Goal: Navigation & Orientation: Find specific page/section

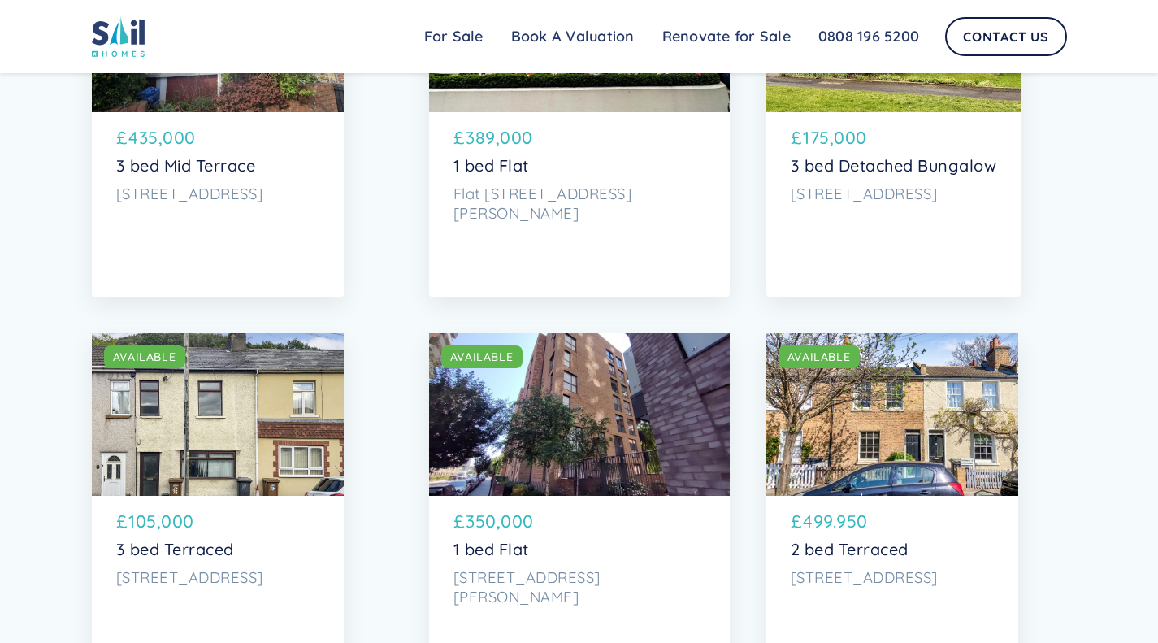
scroll to position [3685, 0]
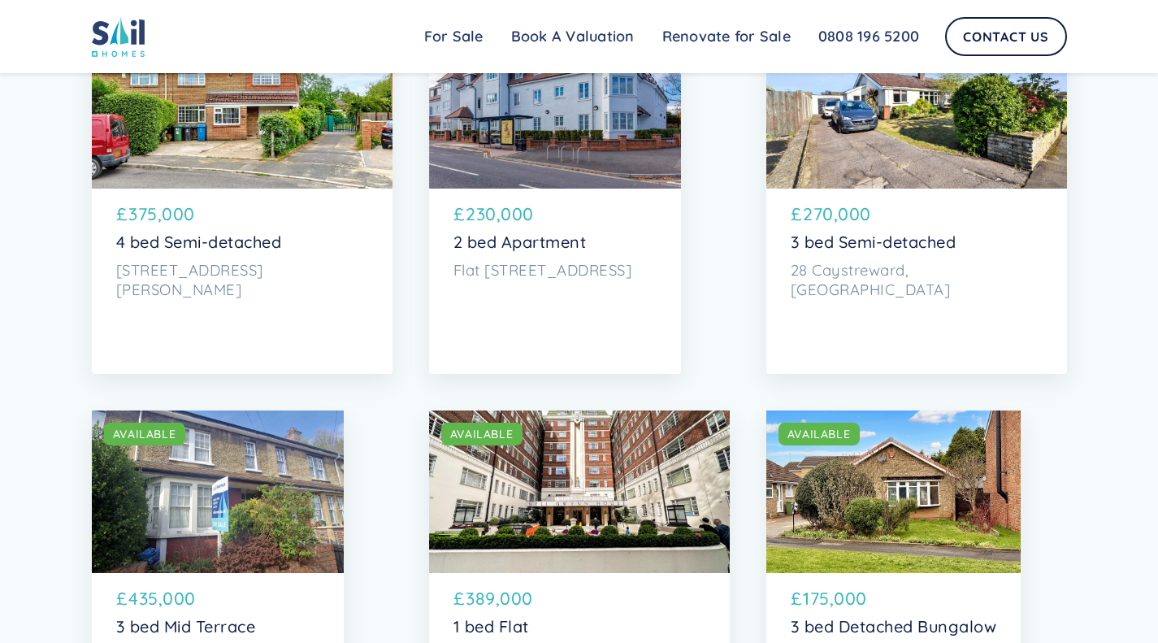
click at [634, 486] on div "SOLD AVAILABLE" at bounding box center [579, 491] width 301 height 163
click at [254, 179] on div "SOLD AVAILABLE" at bounding box center [242, 107] width 301 height 163
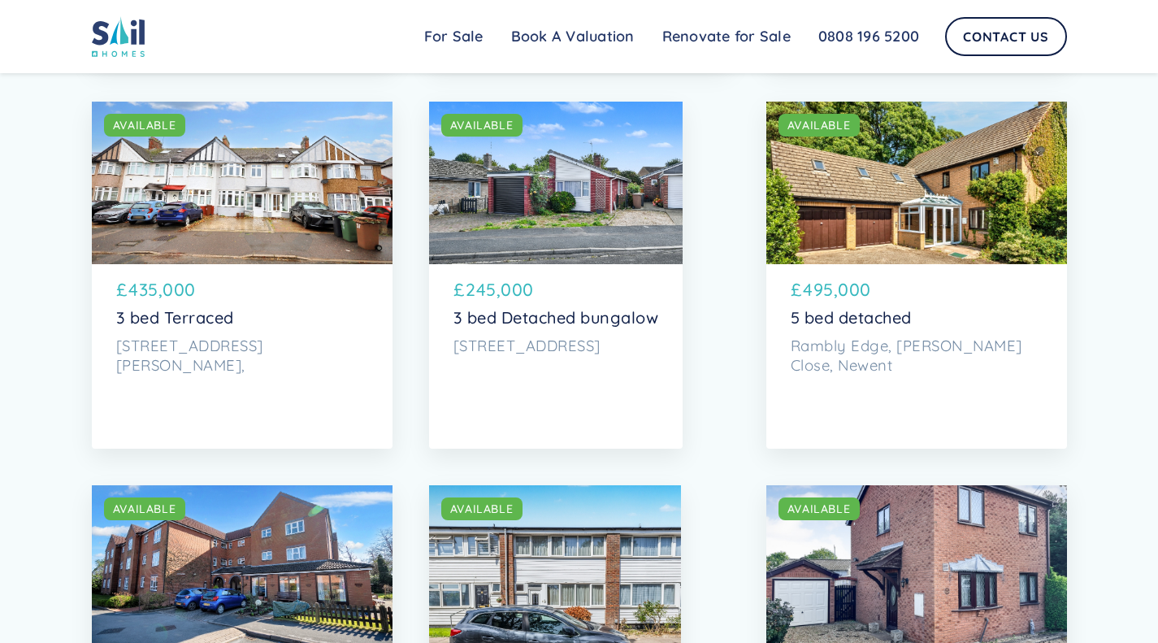
scroll to position [460, 0]
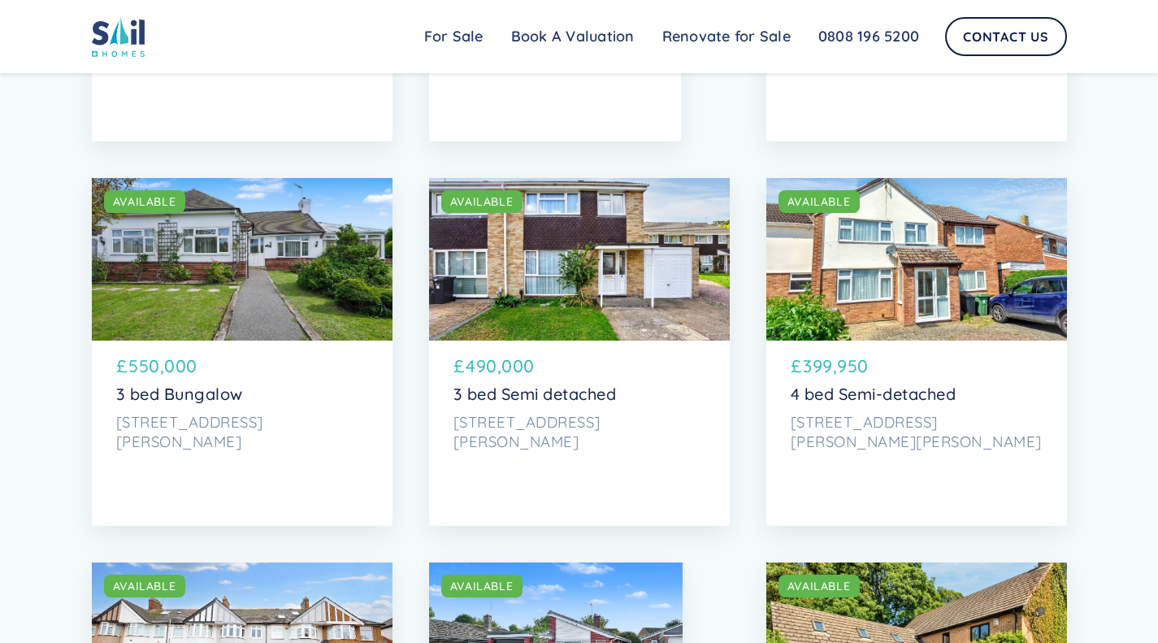
drag, startPoint x: 49, startPoint y: 239, endPoint x: 21, endPoint y: 220, distance: 33.4
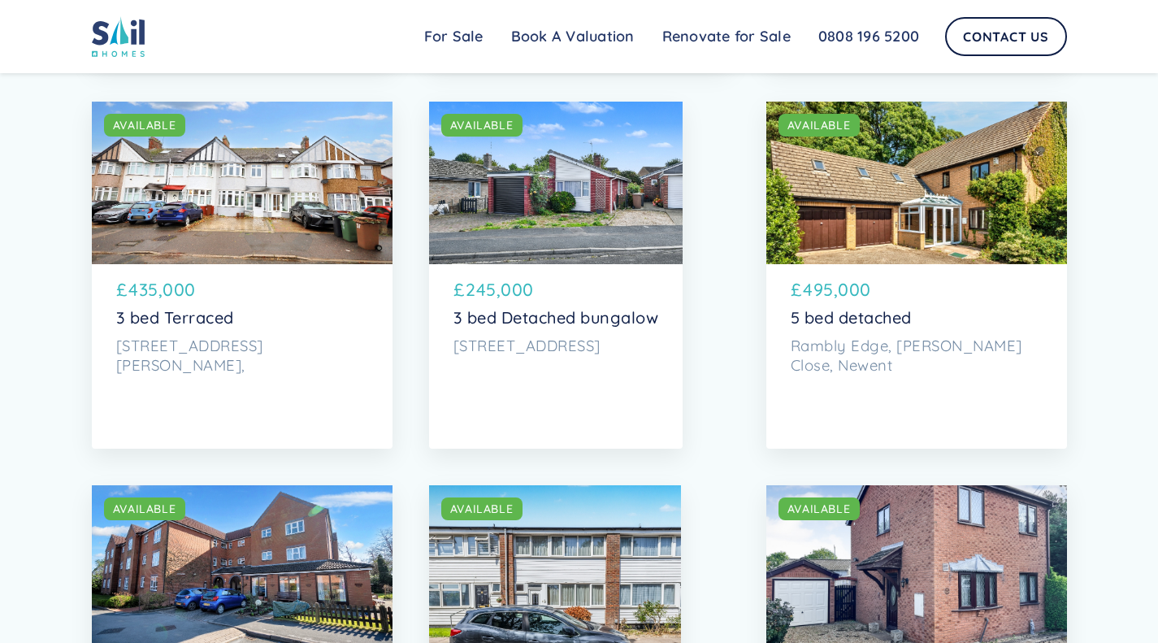
click at [975, 180] on div "SOLD AVAILABLE" at bounding box center [917, 183] width 301 height 163
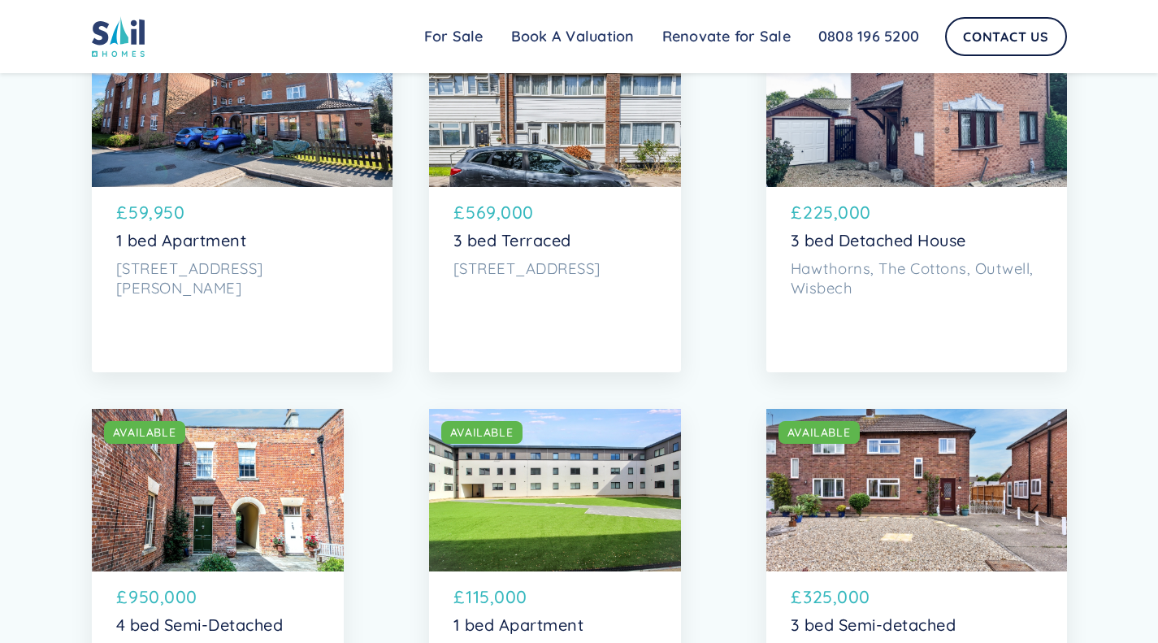
click at [645, 157] on div "SOLD AVAILABLE" at bounding box center [555, 105] width 252 height 163
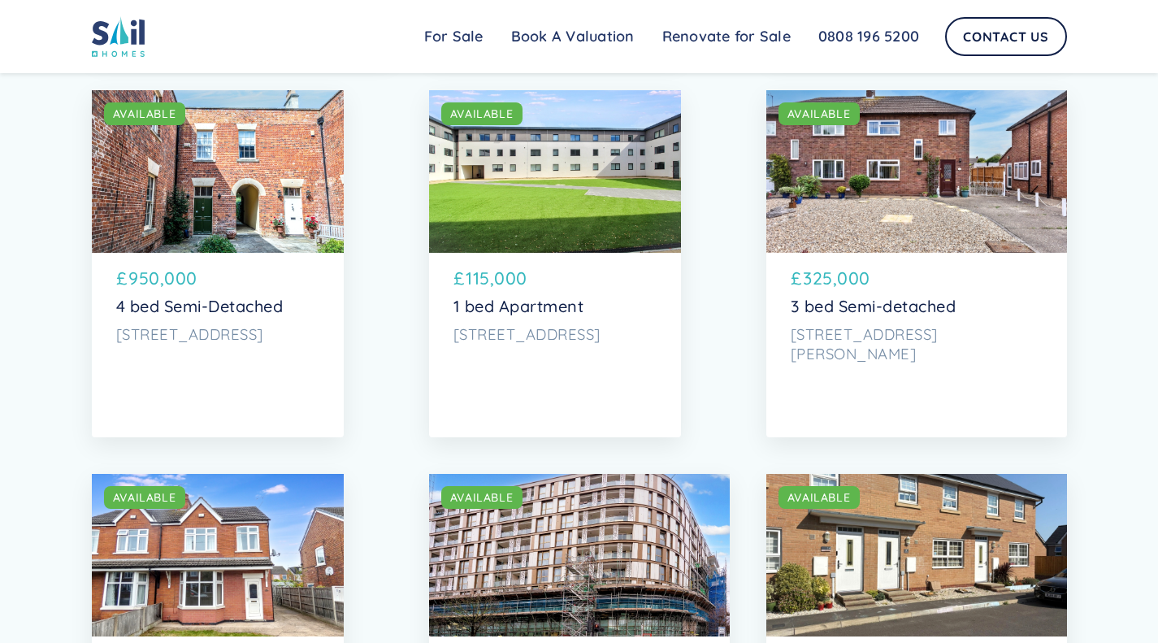
scroll to position [1706, 0]
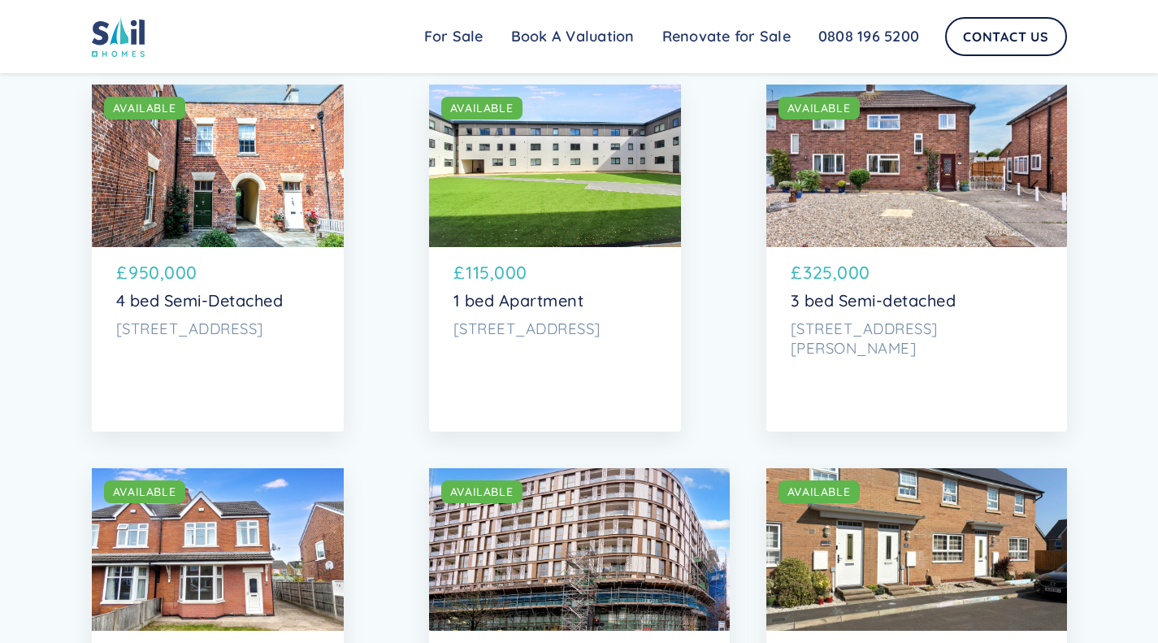
click at [270, 243] on div "SOLD AVAILABLE" at bounding box center [218, 166] width 252 height 163
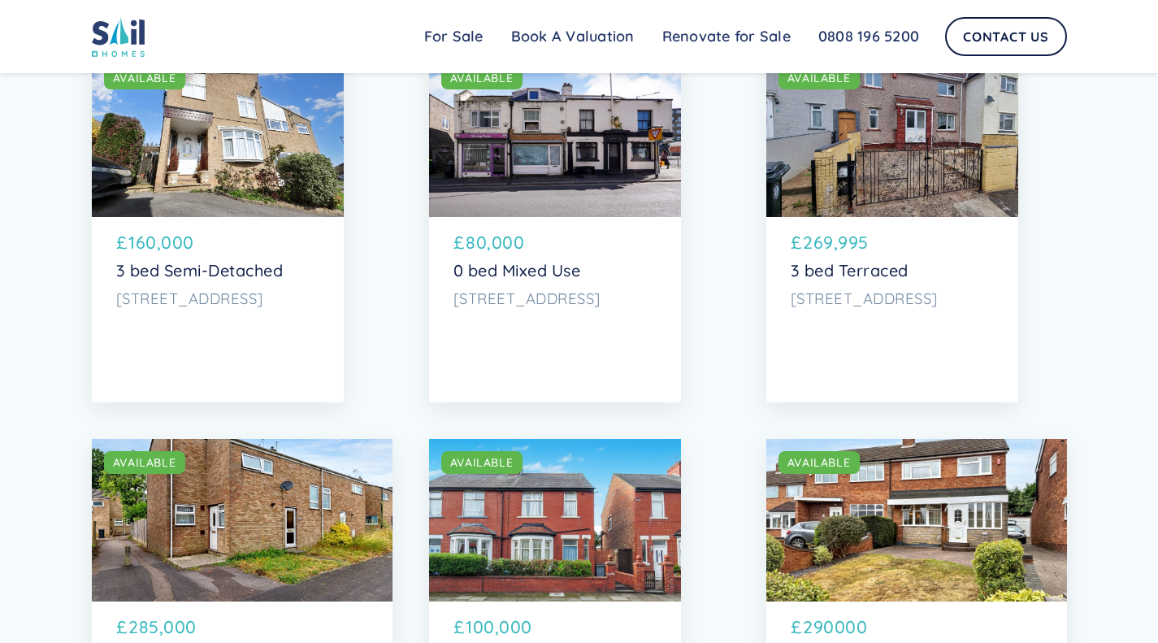
scroll to position [2890, 0]
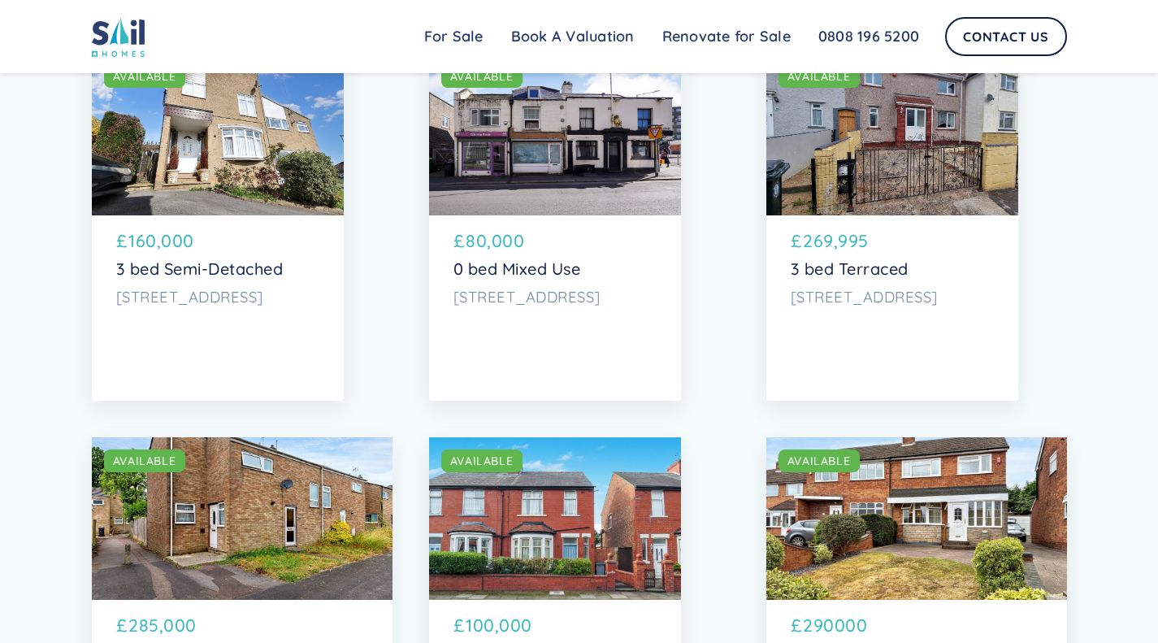
click at [545, 209] on div "SOLD AVAILABLE" at bounding box center [555, 134] width 252 height 163
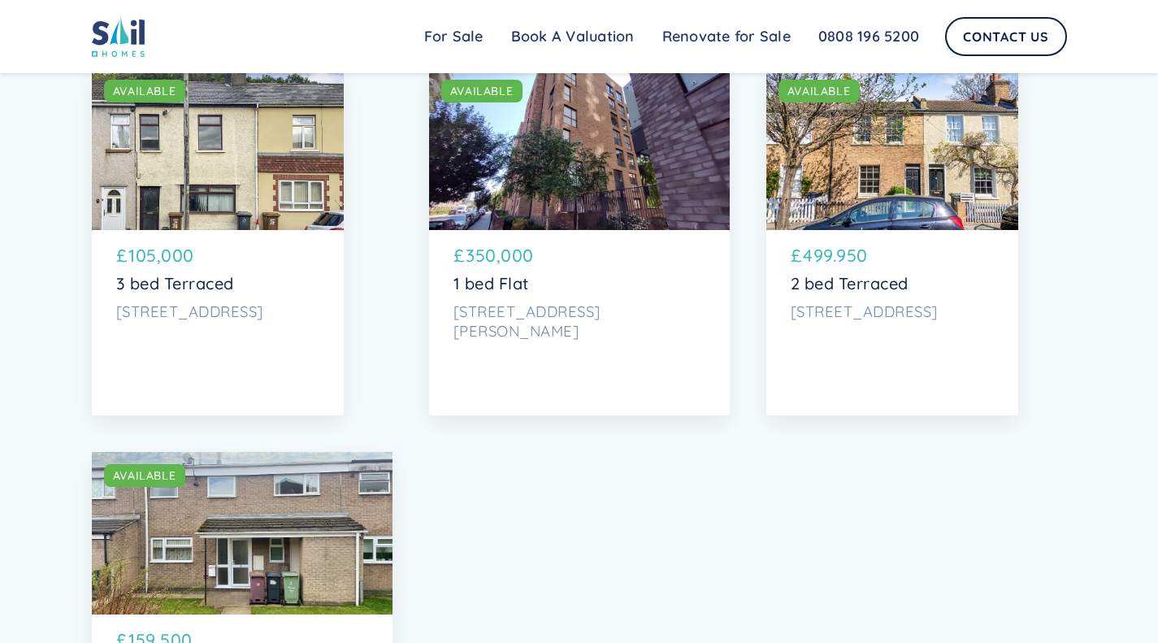
scroll to position [4407, 0]
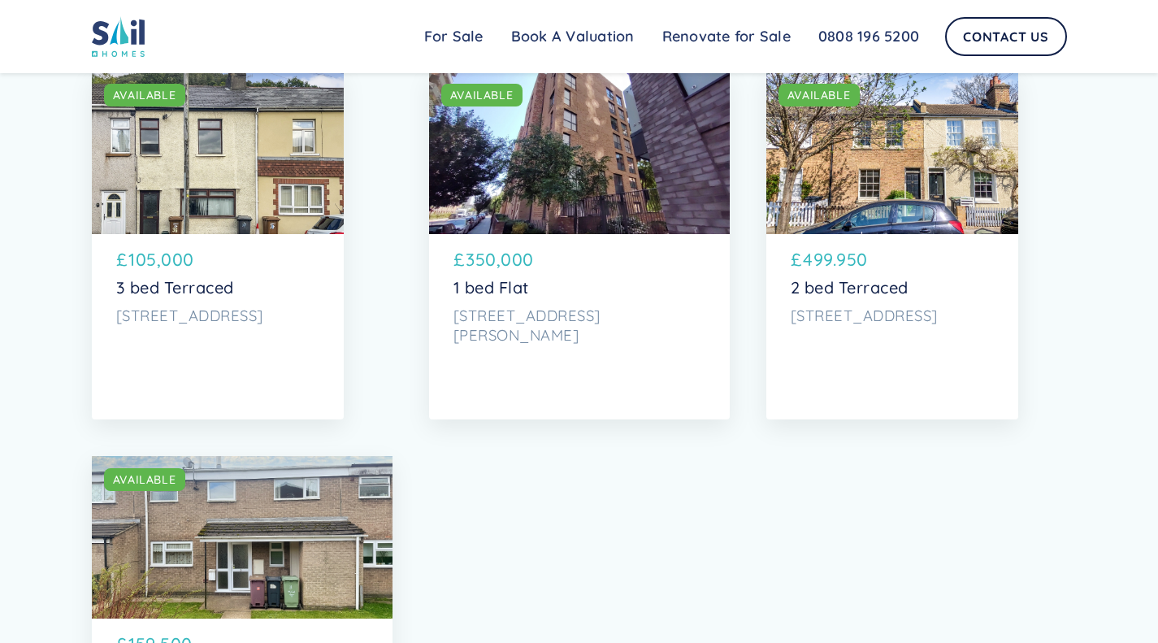
click at [898, 234] on div "SOLD AVAILABLE" at bounding box center [893, 153] width 252 height 163
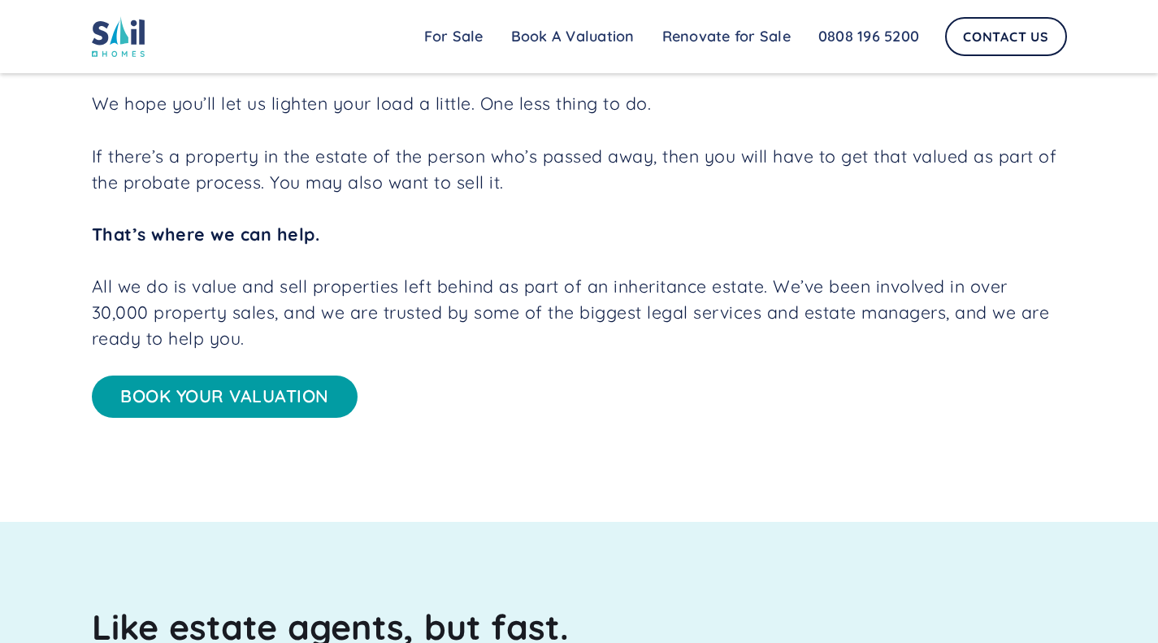
scroll to position [460, 0]
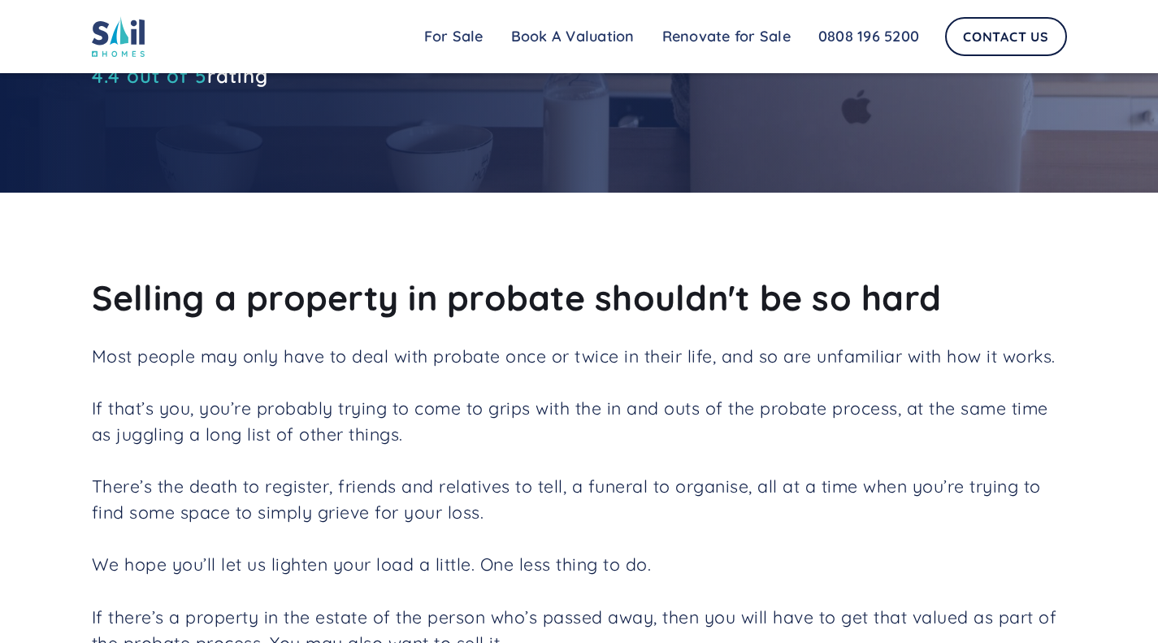
drag, startPoint x: 669, startPoint y: 243, endPoint x: 580, endPoint y: 35, distance: 226.2
click at [580, 35] on link "Book A Valuation" at bounding box center [572, 36] width 151 height 33
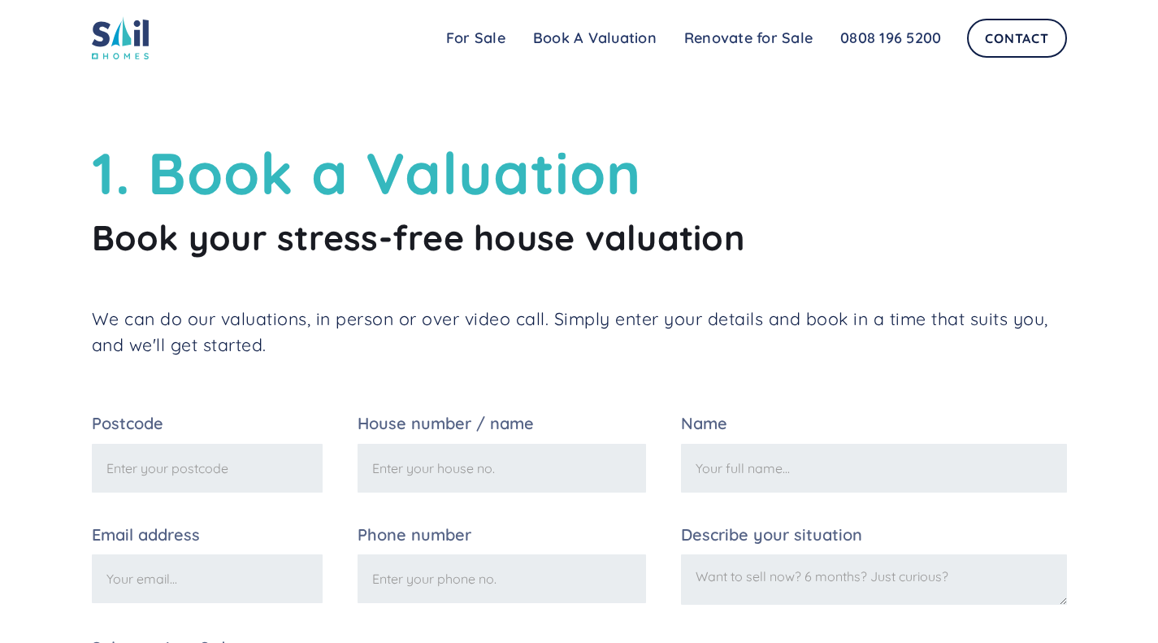
click at [784, 39] on link "Renovate for Sale" at bounding box center [749, 38] width 156 height 33
